Goal: Navigation & Orientation: Find specific page/section

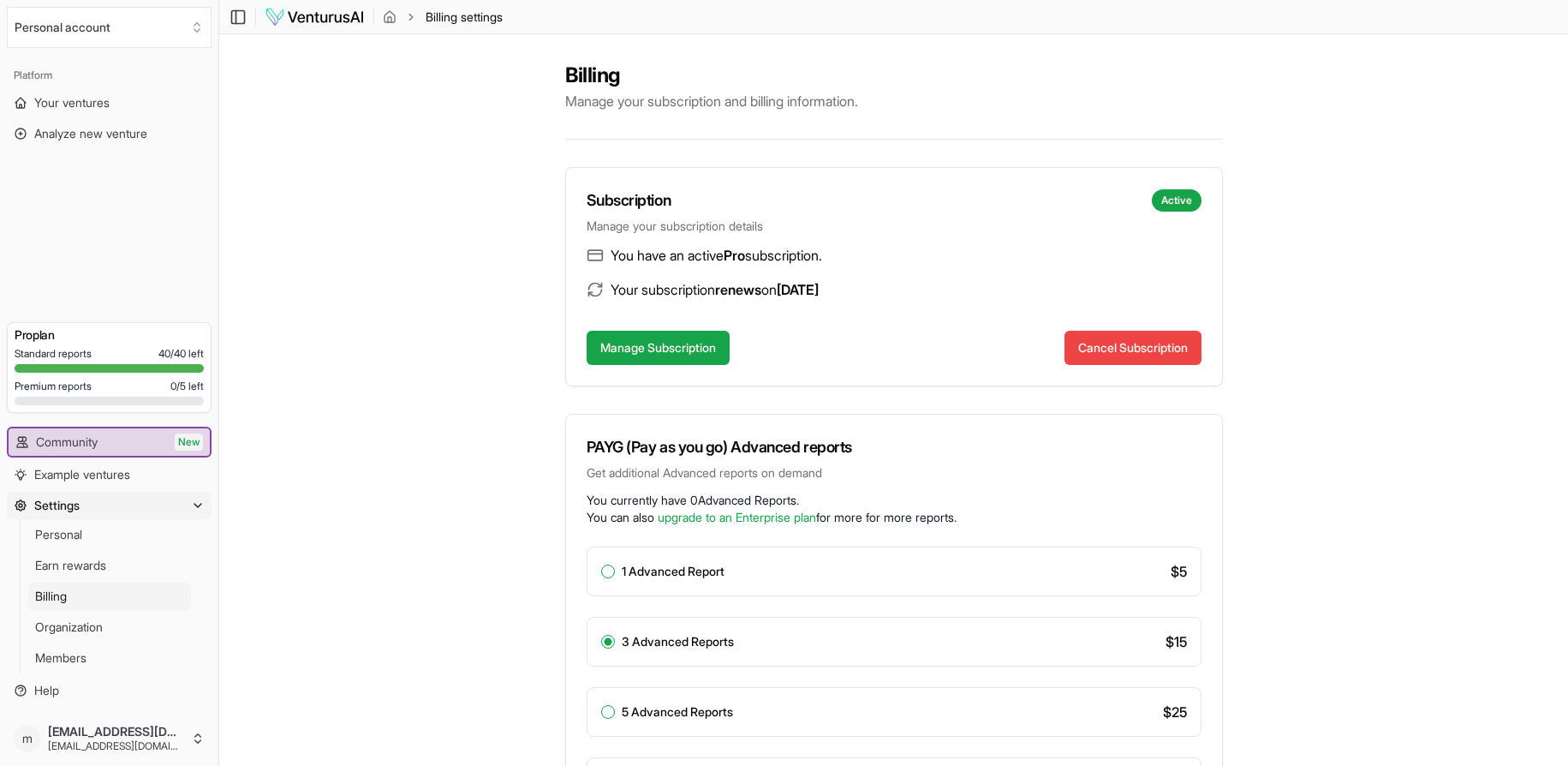
click at [443, 340] on div "Billing Manage your subscription and billing information. Subscription Active M…" at bounding box center [894, 584] width 1349 height 1098
click at [388, 17] on icon "breadcrumb" at bounding box center [390, 20] width 3 height 5
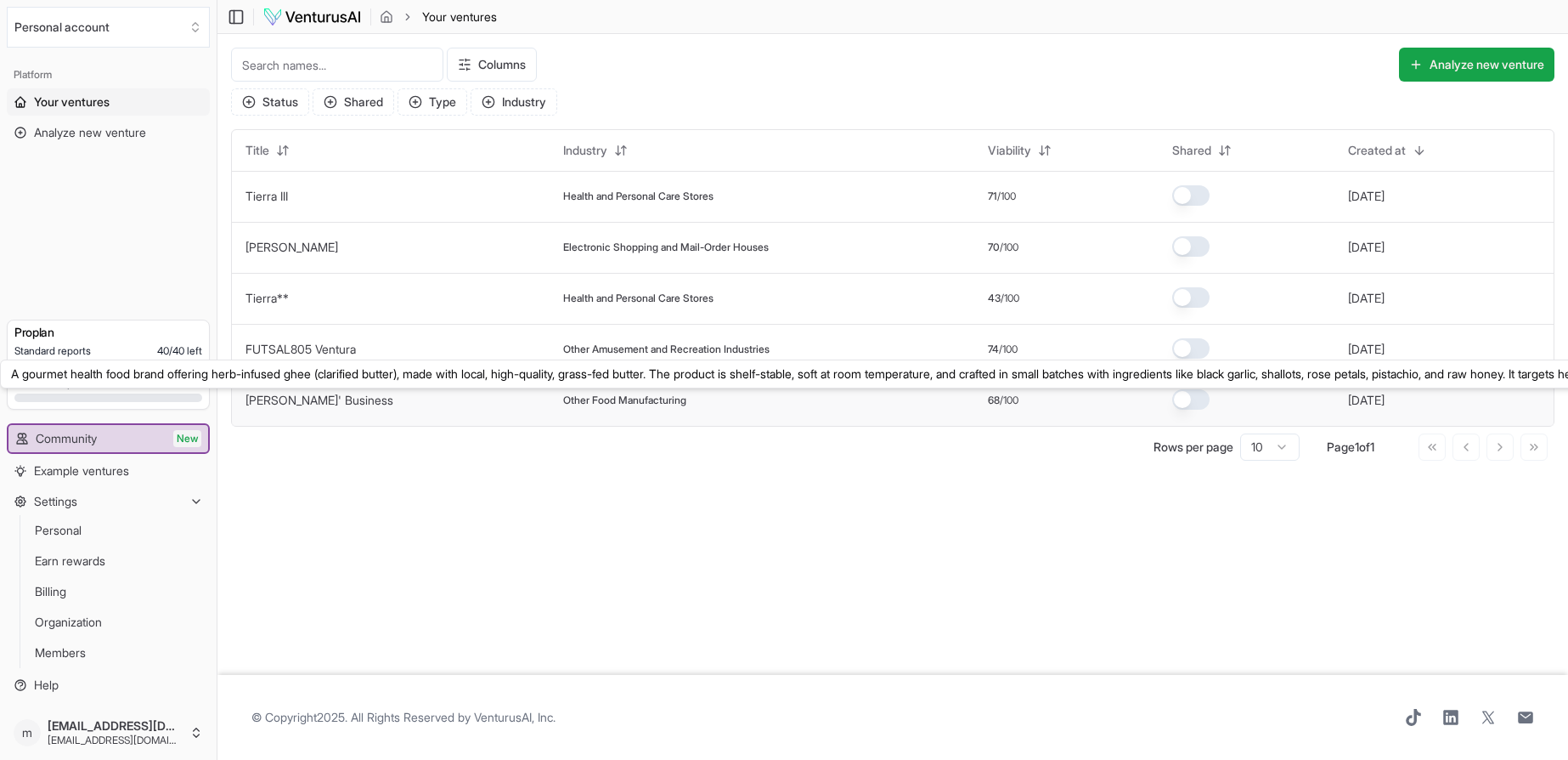
click at [322, 395] on link "[PERSON_NAME]' Business" at bounding box center [319, 400] width 148 height 15
click at [326, 403] on link "[PERSON_NAME]' Business" at bounding box center [319, 400] width 148 height 15
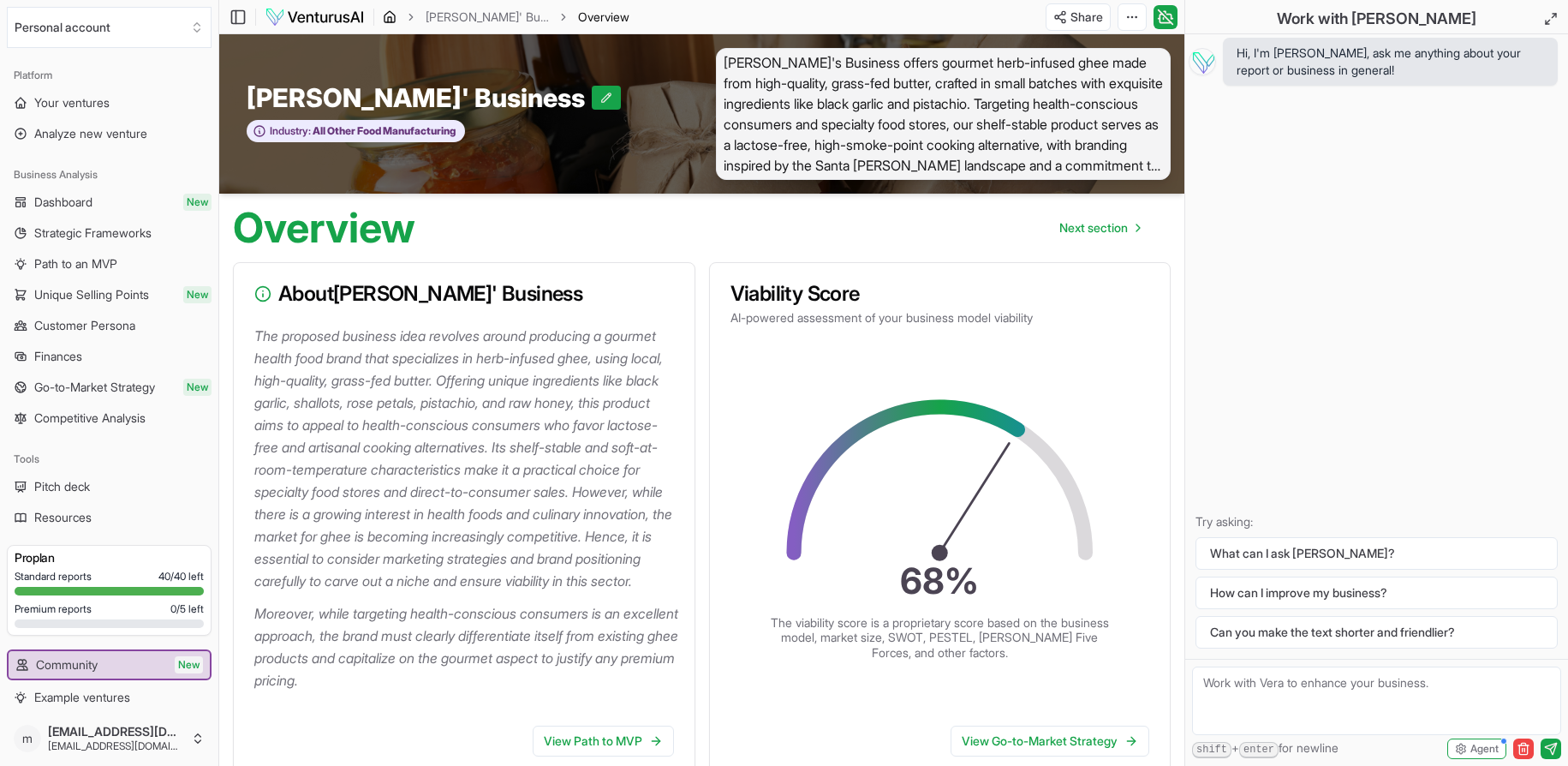
click at [392, 22] on icon "breadcrumb" at bounding box center [390, 16] width 10 height 11
